Goal: Transaction & Acquisition: Purchase product/service

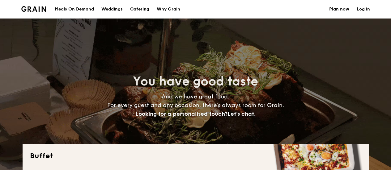
select select
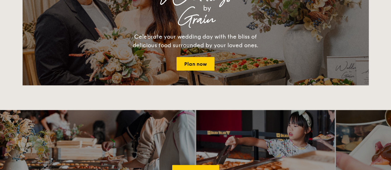
scroll to position [835, 0]
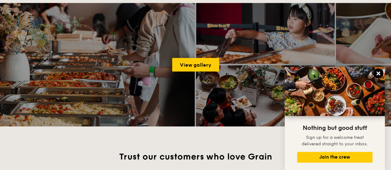
click at [379, 75] on icon at bounding box center [379, 74] width 6 height 6
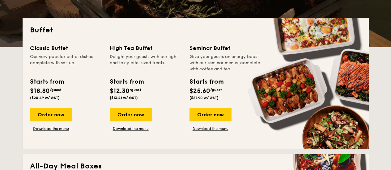
scroll to position [155, 0]
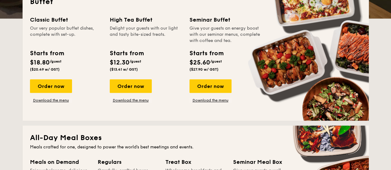
click at [199, 19] on div "Seminar Buffet" at bounding box center [226, 19] width 72 height 9
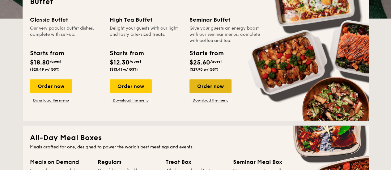
click at [222, 88] on div "Order now" at bounding box center [211, 87] width 42 height 14
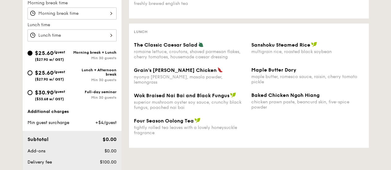
scroll to position [217, 0]
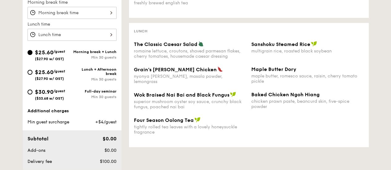
scroll to position [155, 0]
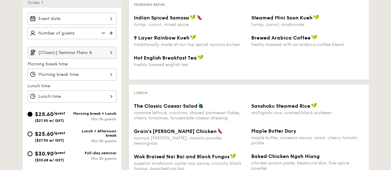
select select
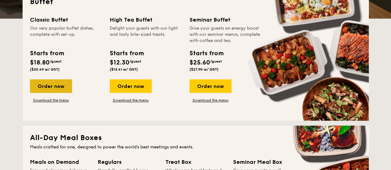
click at [52, 84] on div "Order now" at bounding box center [51, 87] width 42 height 14
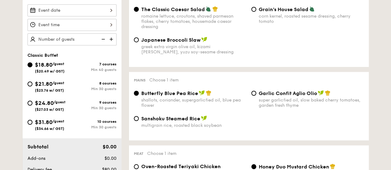
scroll to position [186, 0]
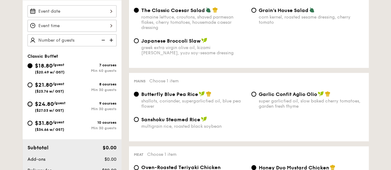
click at [30, 104] on input "$24.80 /guest ($27.03 w/ GST) 9 courses Min 30 guests" at bounding box center [30, 104] width 5 height 5
radio input "true"
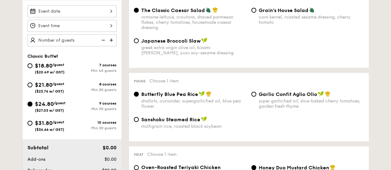
radio input "true"
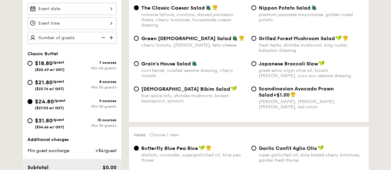
scroll to position [155, 0]
